Goal: Browse casually

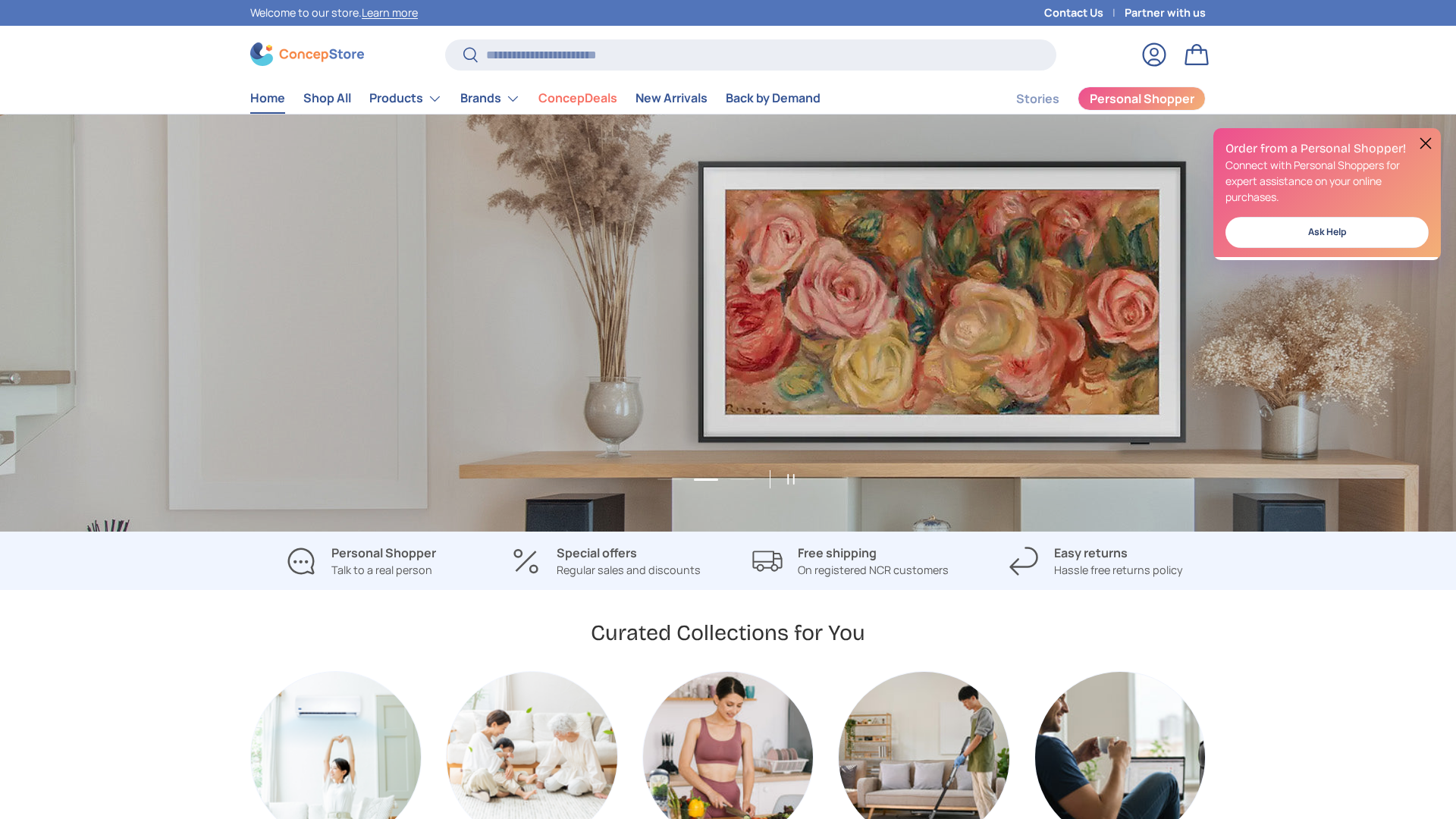
scroll to position [0, 1456]
